Goal: Task Accomplishment & Management: Use online tool/utility

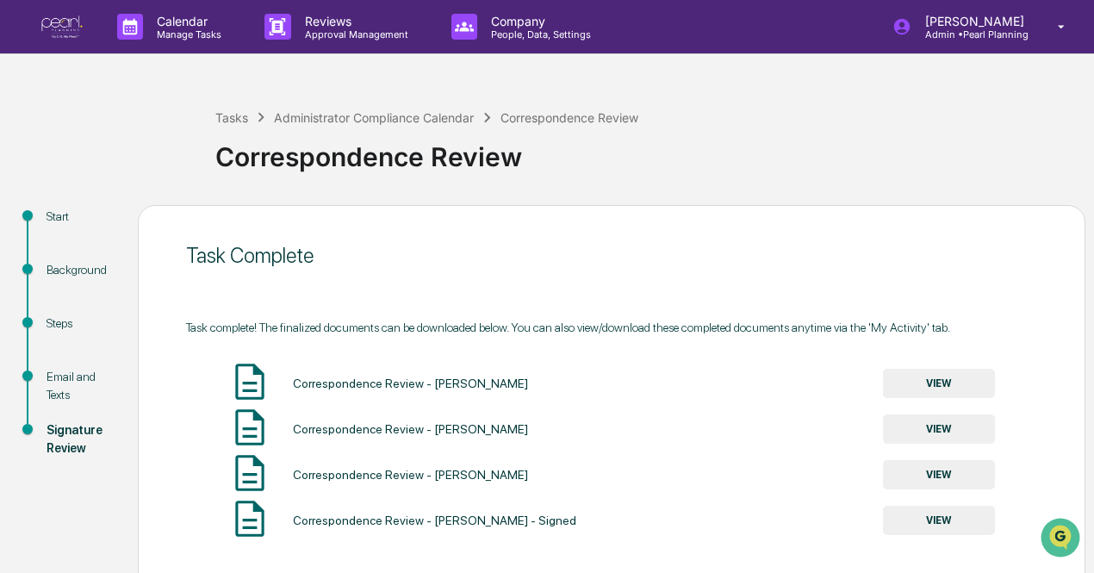
click at [959, 383] on button "VIEW" at bounding box center [939, 383] width 112 height 29
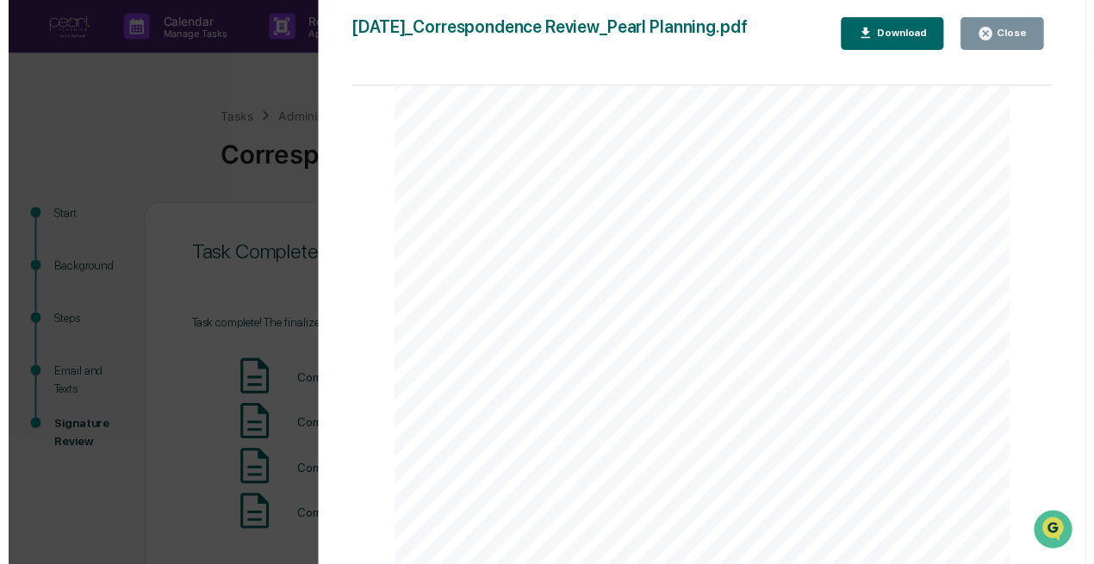
scroll to position [1072, 0]
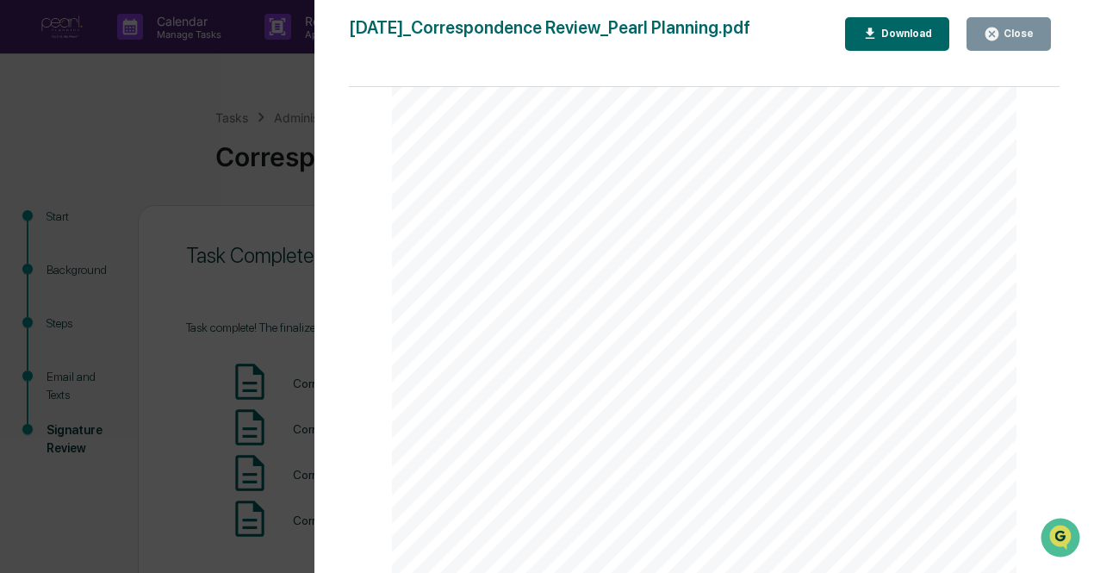
click at [1013, 31] on div "Close" at bounding box center [1017, 34] width 34 height 12
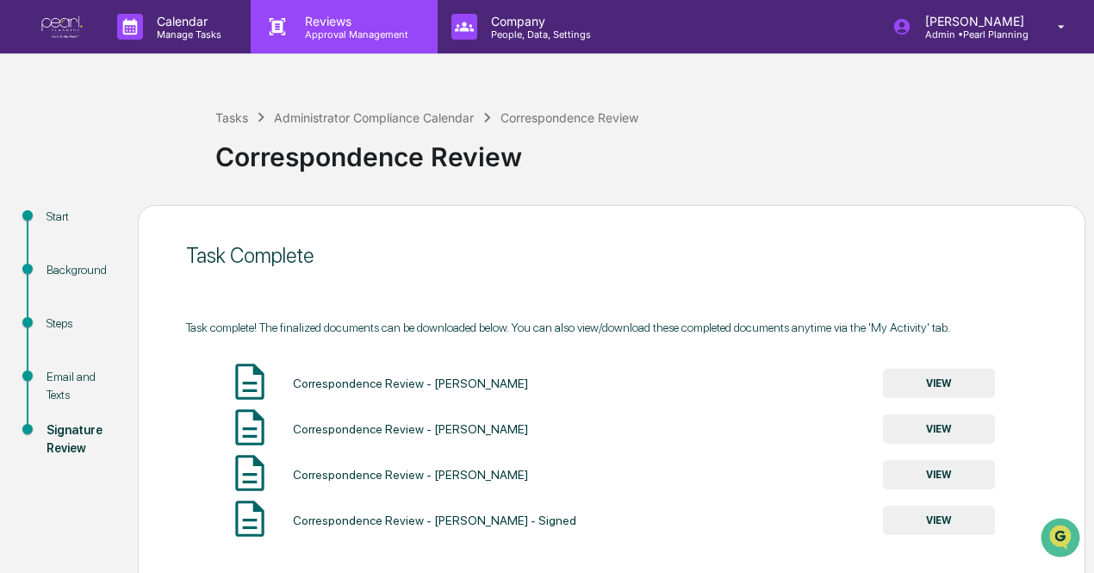
click at [357, 18] on p "Reviews" at bounding box center [354, 21] width 126 height 15
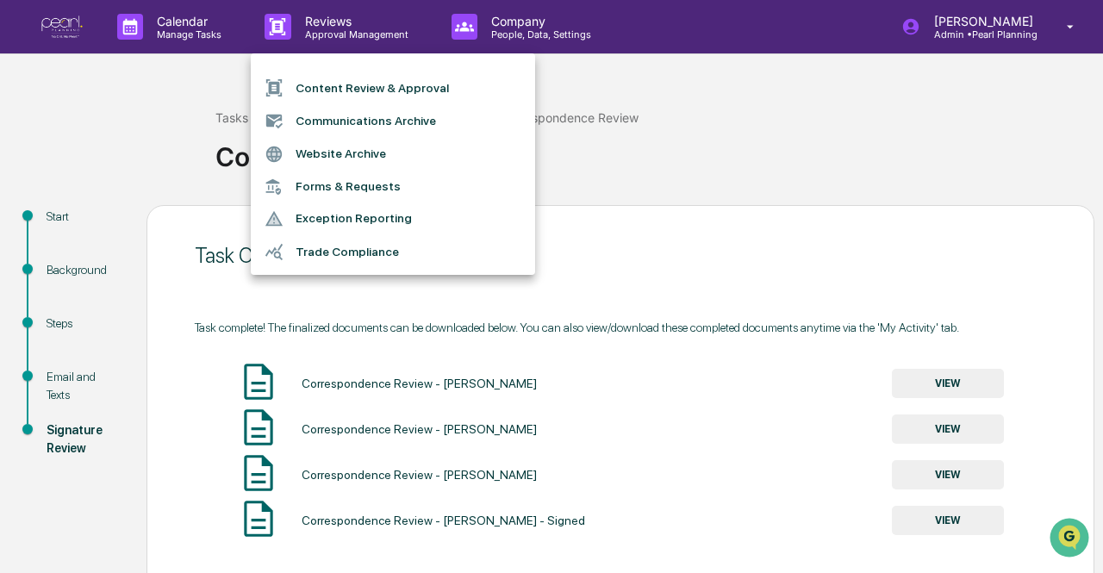
click at [78, 25] on div at bounding box center [551, 286] width 1103 height 573
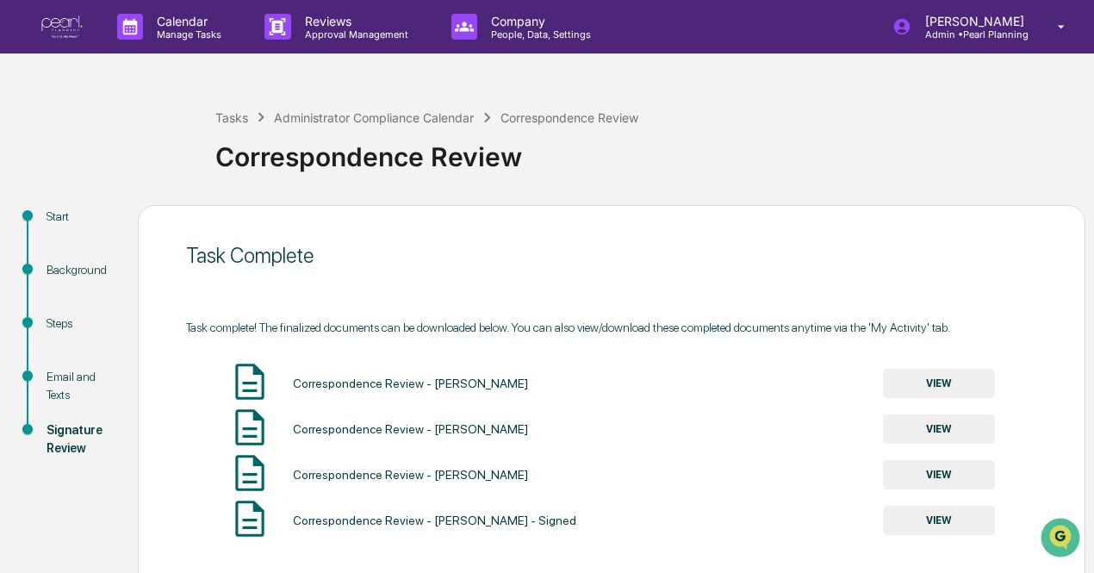
click at [60, 29] on img at bounding box center [61, 27] width 41 height 23
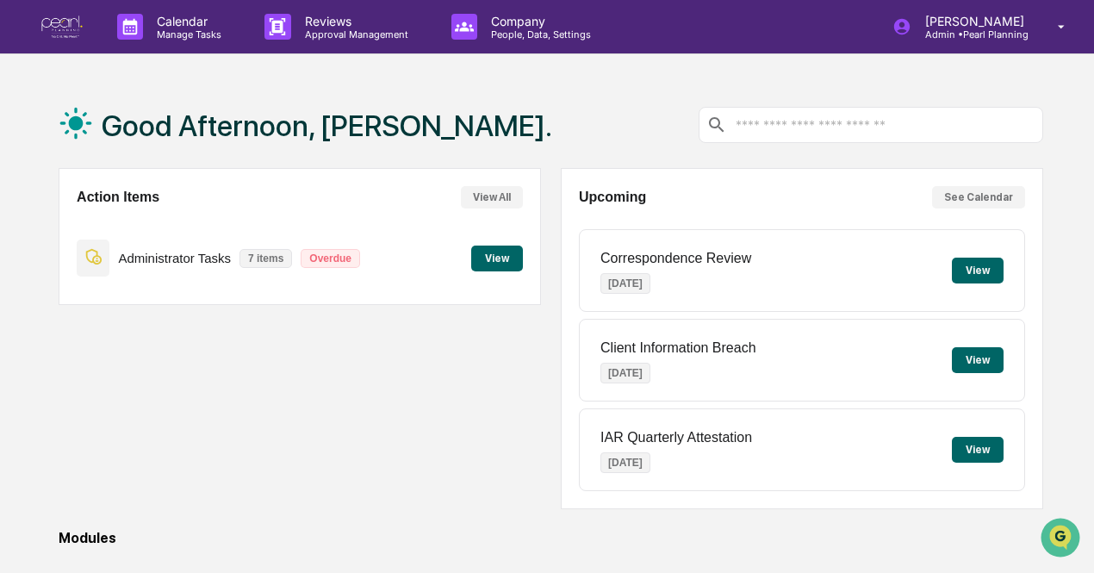
click at [165, 261] on p "Administrator Tasks" at bounding box center [174, 258] width 113 height 15
click at [511, 263] on button "View" at bounding box center [497, 259] width 52 height 26
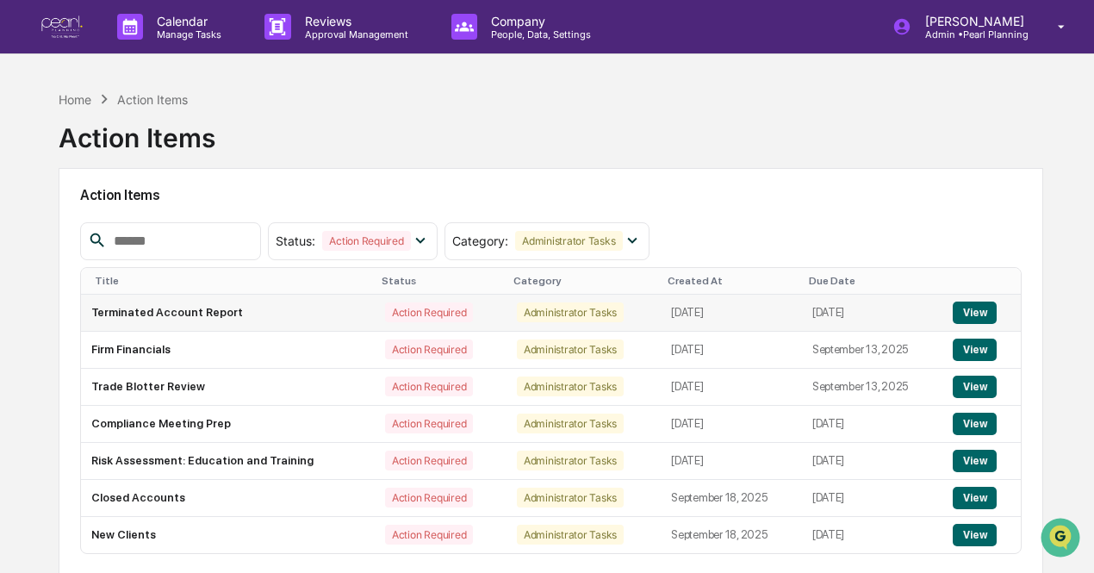
click at [980, 314] on button "View" at bounding box center [975, 313] width 44 height 22
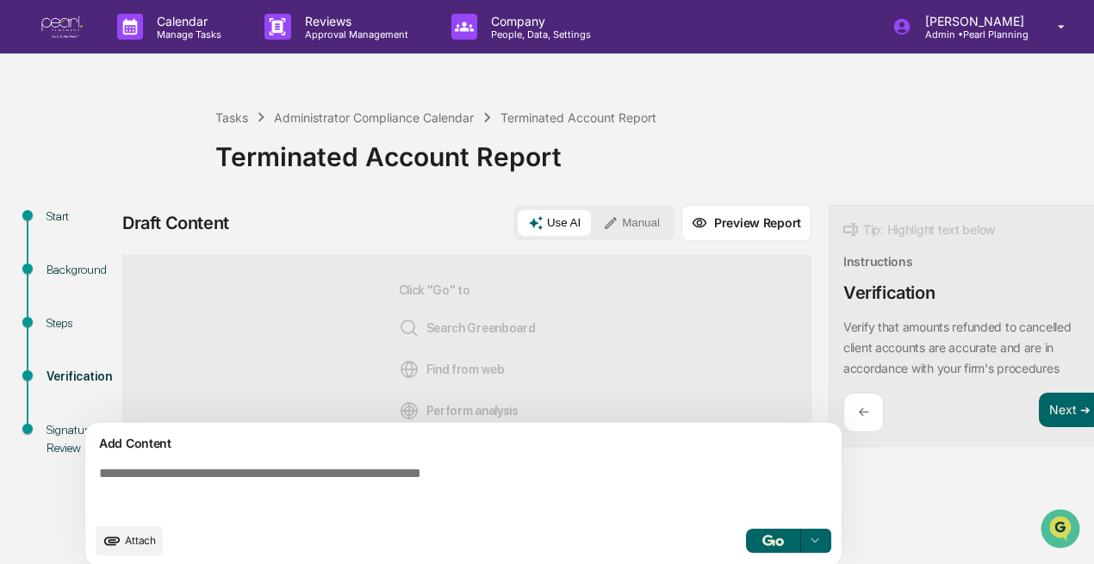
click at [827, 116] on div "Tasks Administrator Compliance Calendar Terminated Account Report Terminated Ac…" at bounding box center [650, 144] width 870 height 72
click at [786, 549] on button "button" at bounding box center [773, 541] width 55 height 24
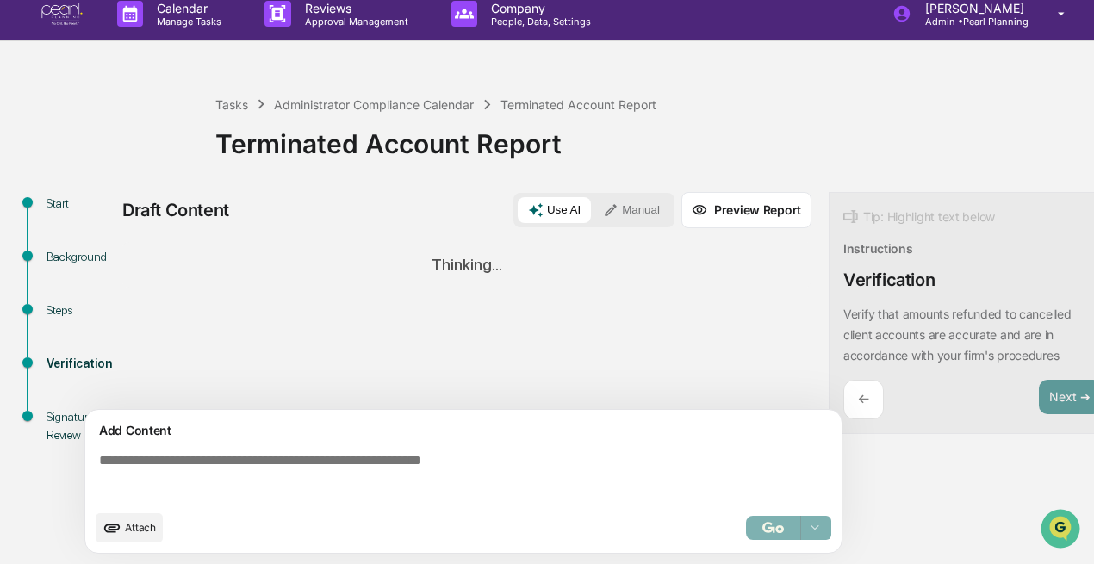
click at [707, 321] on div "Sources Thinking..." at bounding box center [466, 326] width 689 height 168
click at [244, 242] on div "Searching for regulatory requirements..." at bounding box center [466, 265] width 689 height 46
click at [370, 97] on div "Administrator Compliance Calendar" at bounding box center [374, 104] width 200 height 15
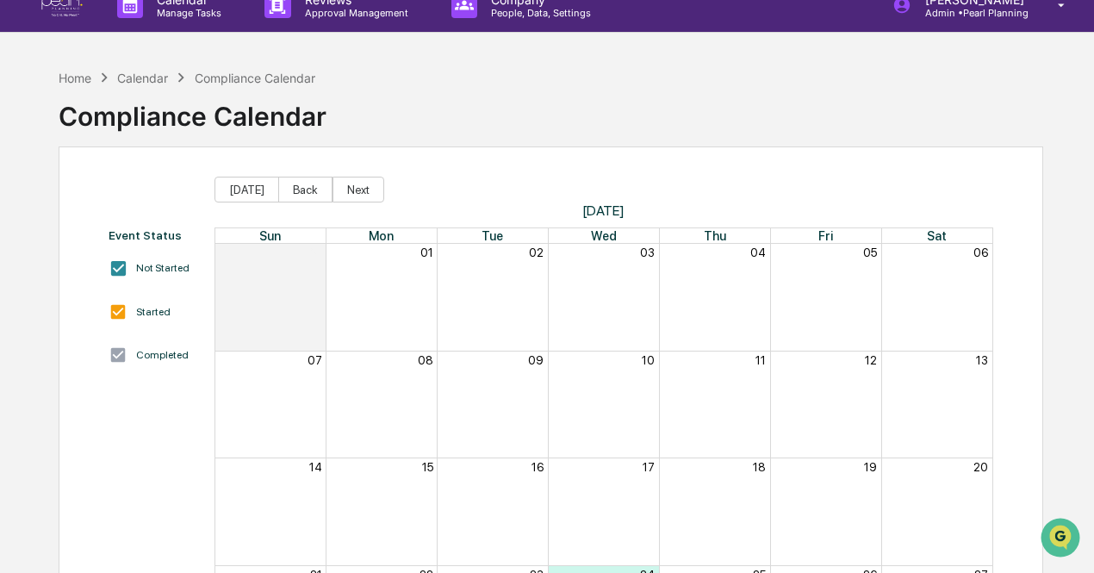
click at [146, 75] on div "Calendar" at bounding box center [142, 78] width 51 height 15
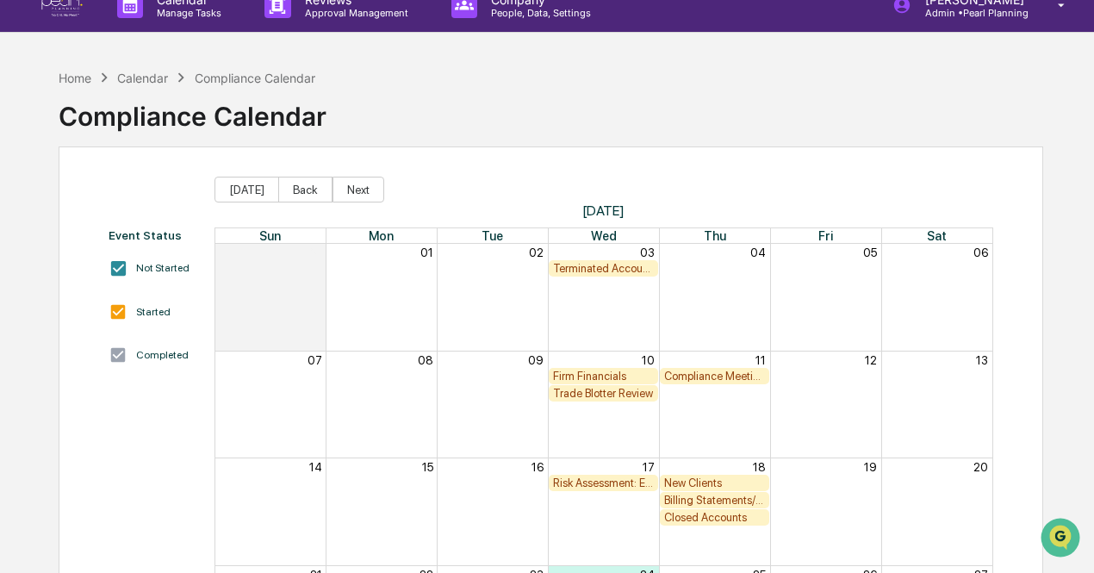
click at [59, 9] on img at bounding box center [61, 5] width 41 height 23
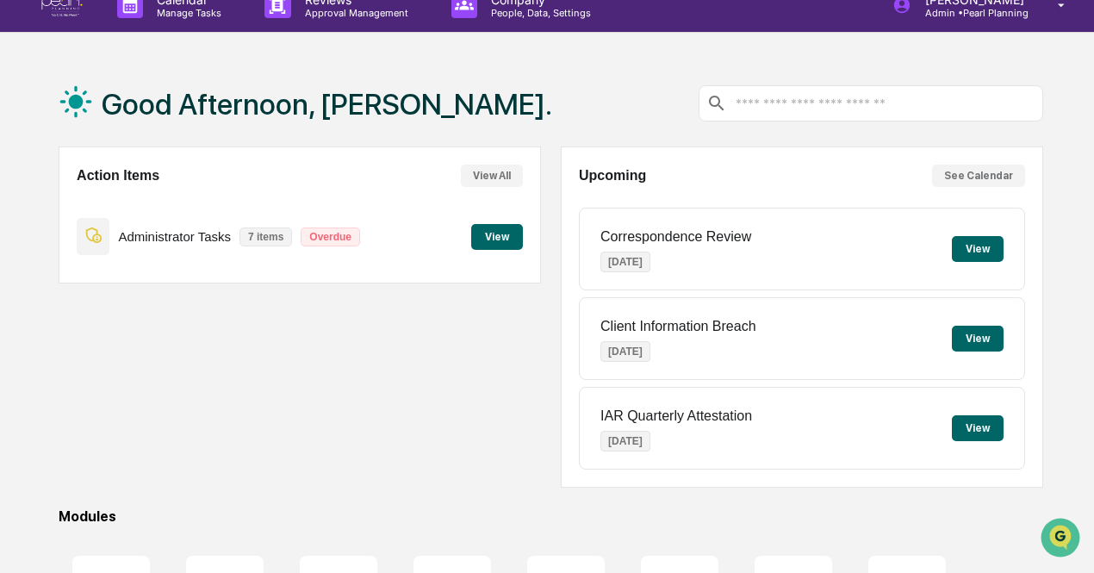
click at [181, 219] on div "Administrator Tasks 7 items Overdue" at bounding box center [223, 236] width 292 height 40
click at [514, 239] on button "View" at bounding box center [497, 237] width 52 height 26
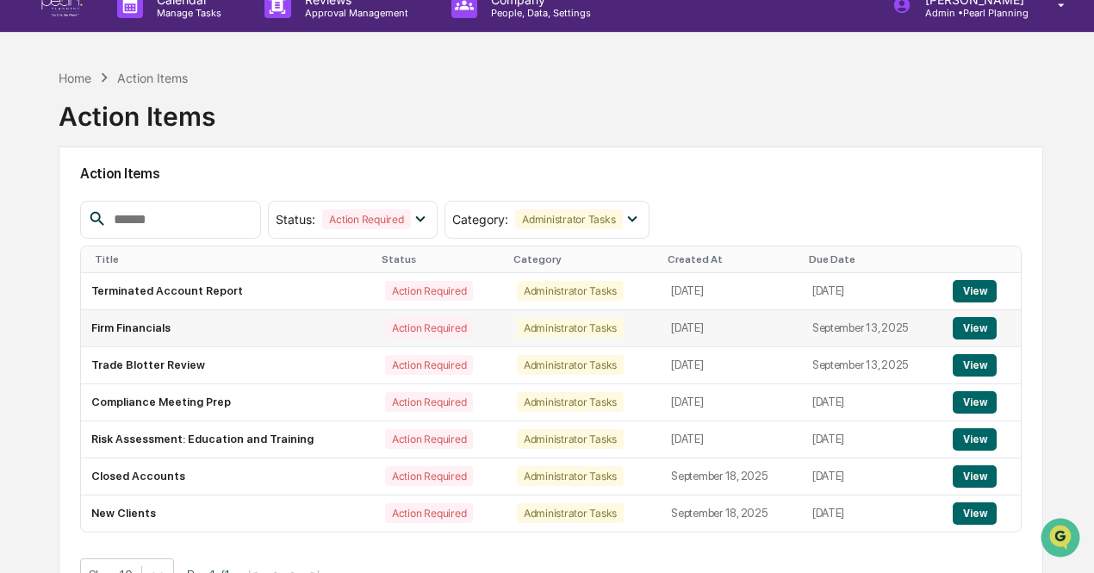
click at [989, 325] on button "View" at bounding box center [975, 328] width 44 height 22
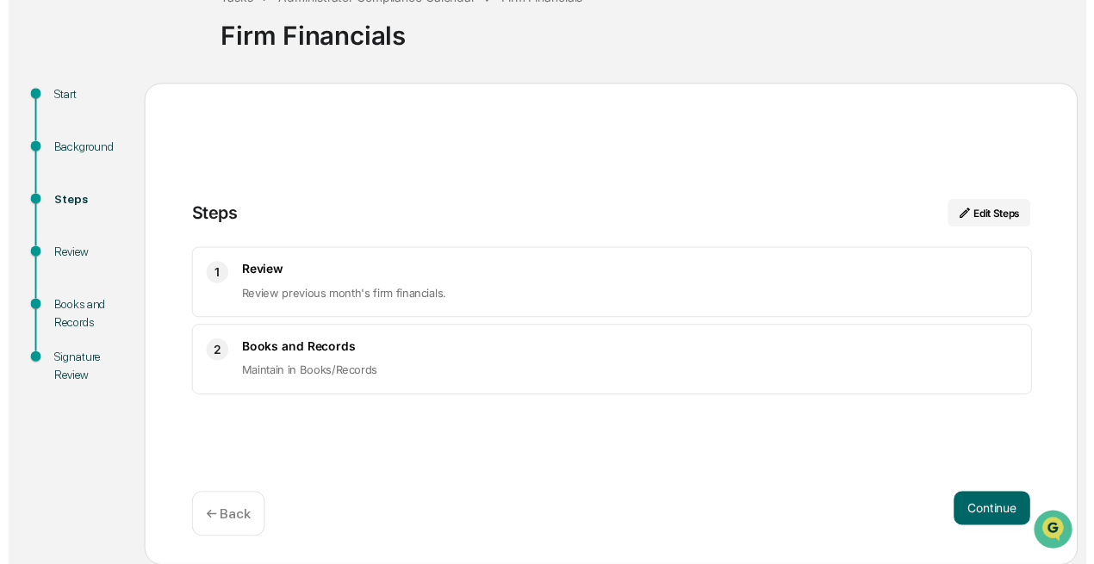
scroll to position [121, 0]
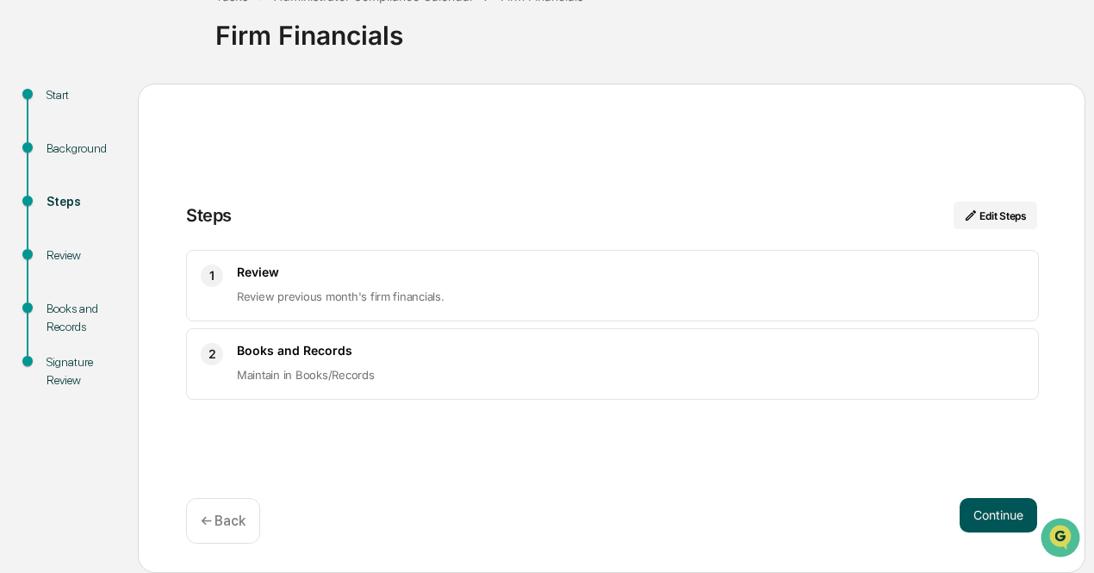
click at [988, 514] on button "Continue" at bounding box center [999, 515] width 78 height 34
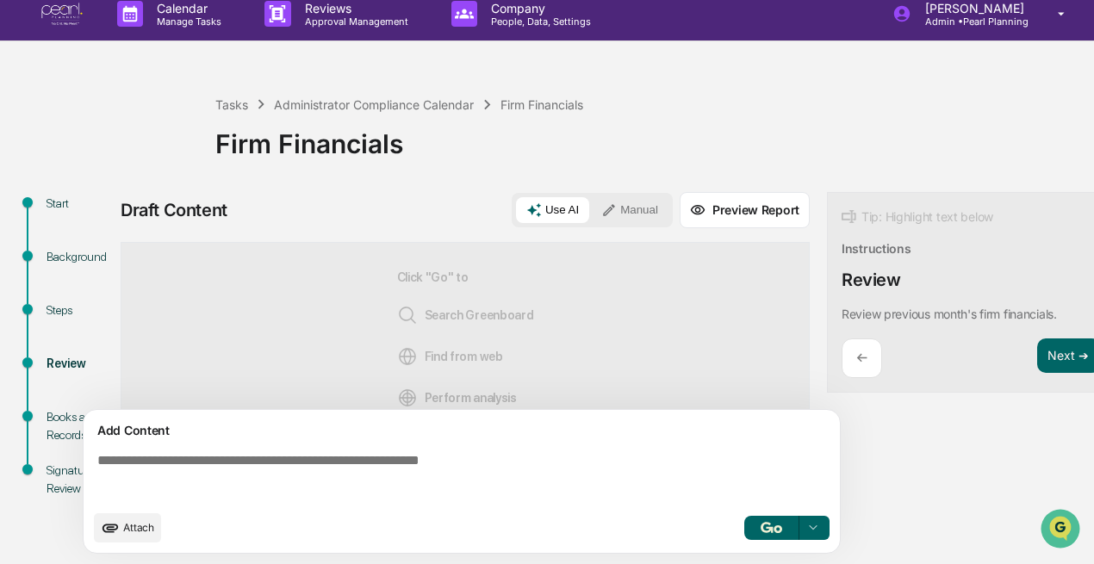
scroll to position [22, 0]
click at [1072, 344] on button "Next ➔" at bounding box center [1068, 356] width 63 height 35
click at [78, 474] on div "Signature Review" at bounding box center [79, 480] width 64 height 36
click at [55, 462] on div "Signature Review" at bounding box center [79, 480] width 64 height 36
click at [232, 97] on div "Tasks" at bounding box center [231, 104] width 33 height 15
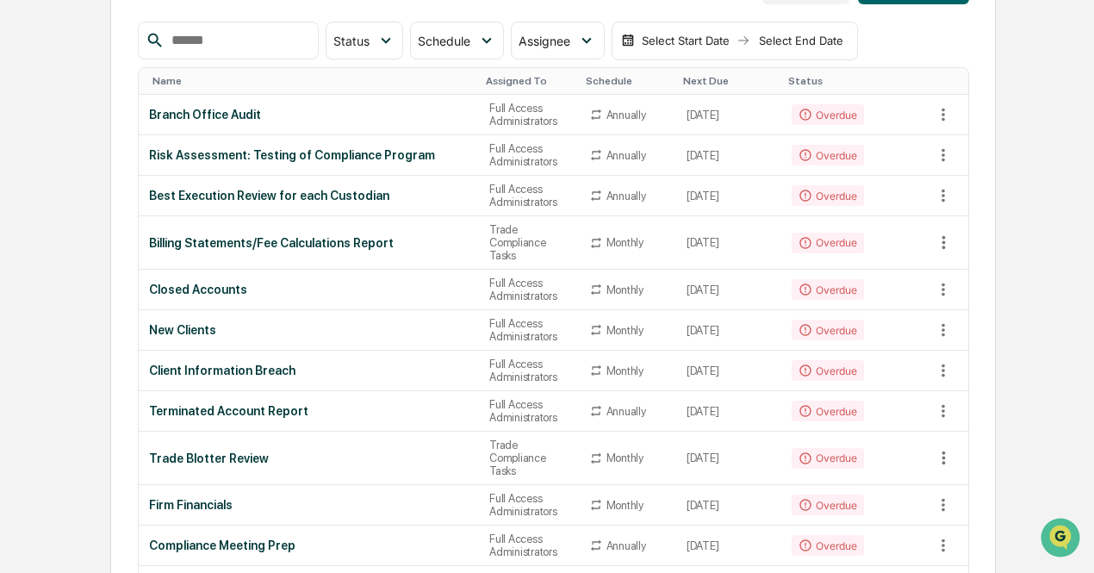
scroll to position [207, 0]
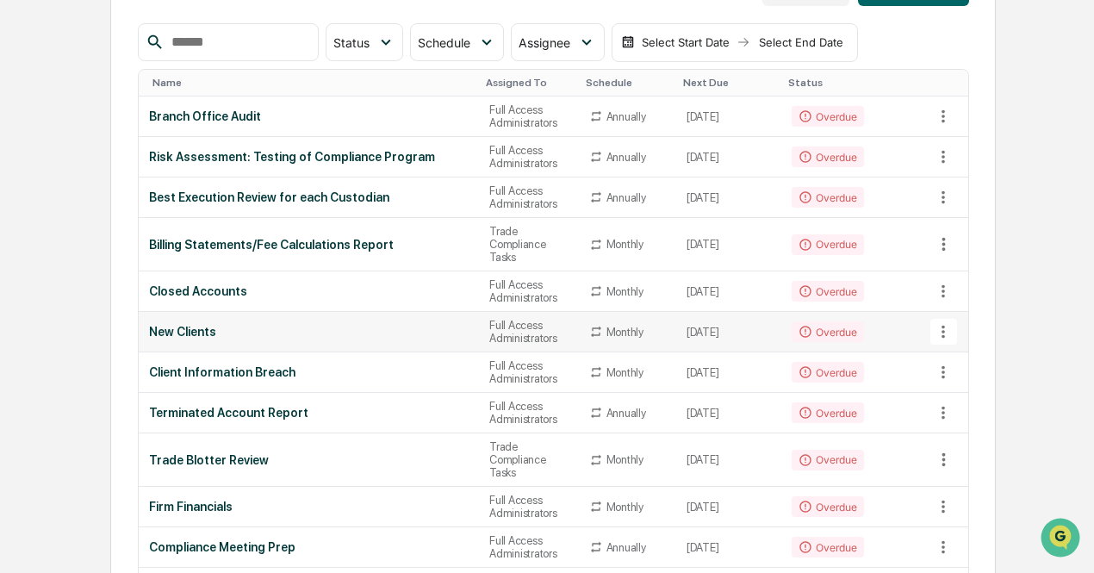
click at [243, 339] on div "New Clients" at bounding box center [309, 332] width 321 height 14
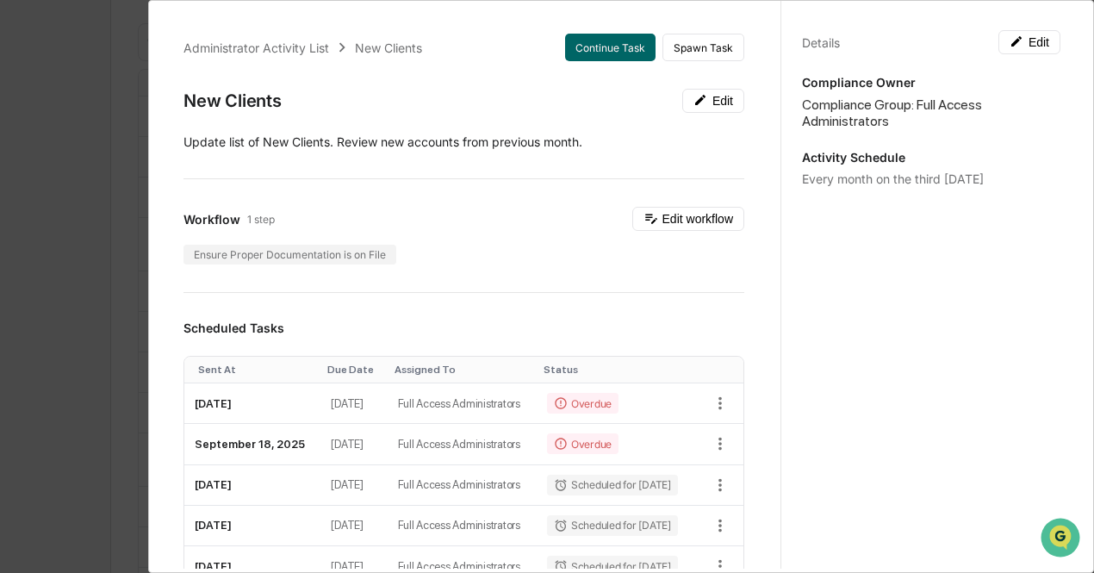
click at [519, 227] on div "Workflow 1 step Edit workflow" at bounding box center [464, 219] width 561 height 24
